Goal: Task Accomplishment & Management: Use online tool/utility

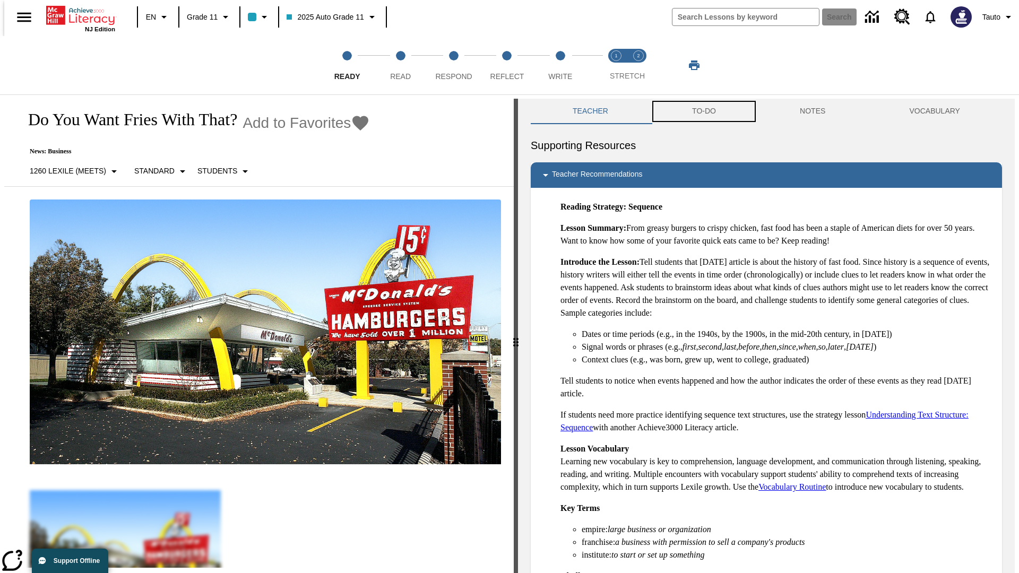
click at [703, 111] on button "TO-DO" at bounding box center [704, 111] width 108 height 25
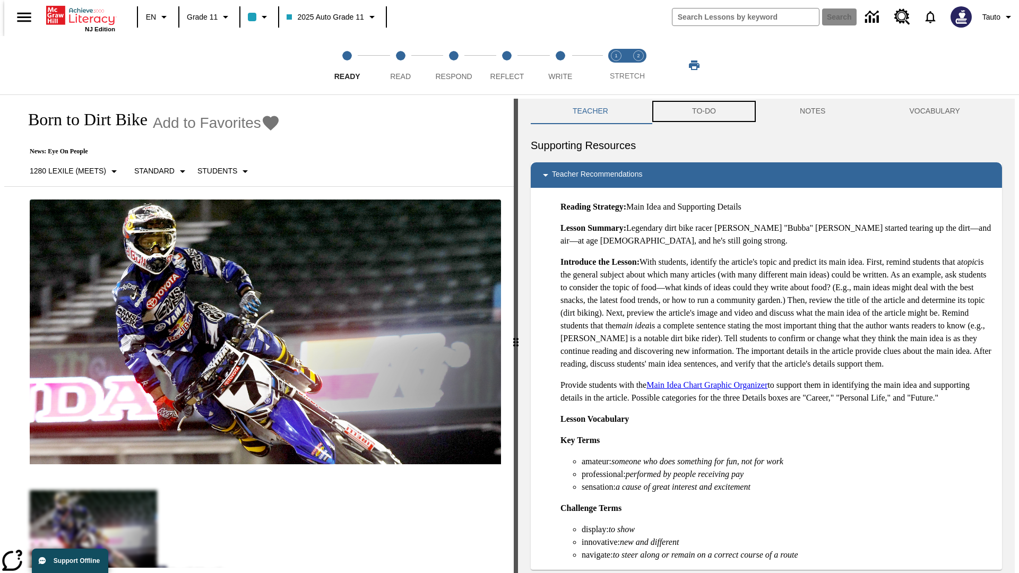
click at [703, 111] on button "TO-DO" at bounding box center [704, 111] width 108 height 25
